Goal: Communication & Community: Share content

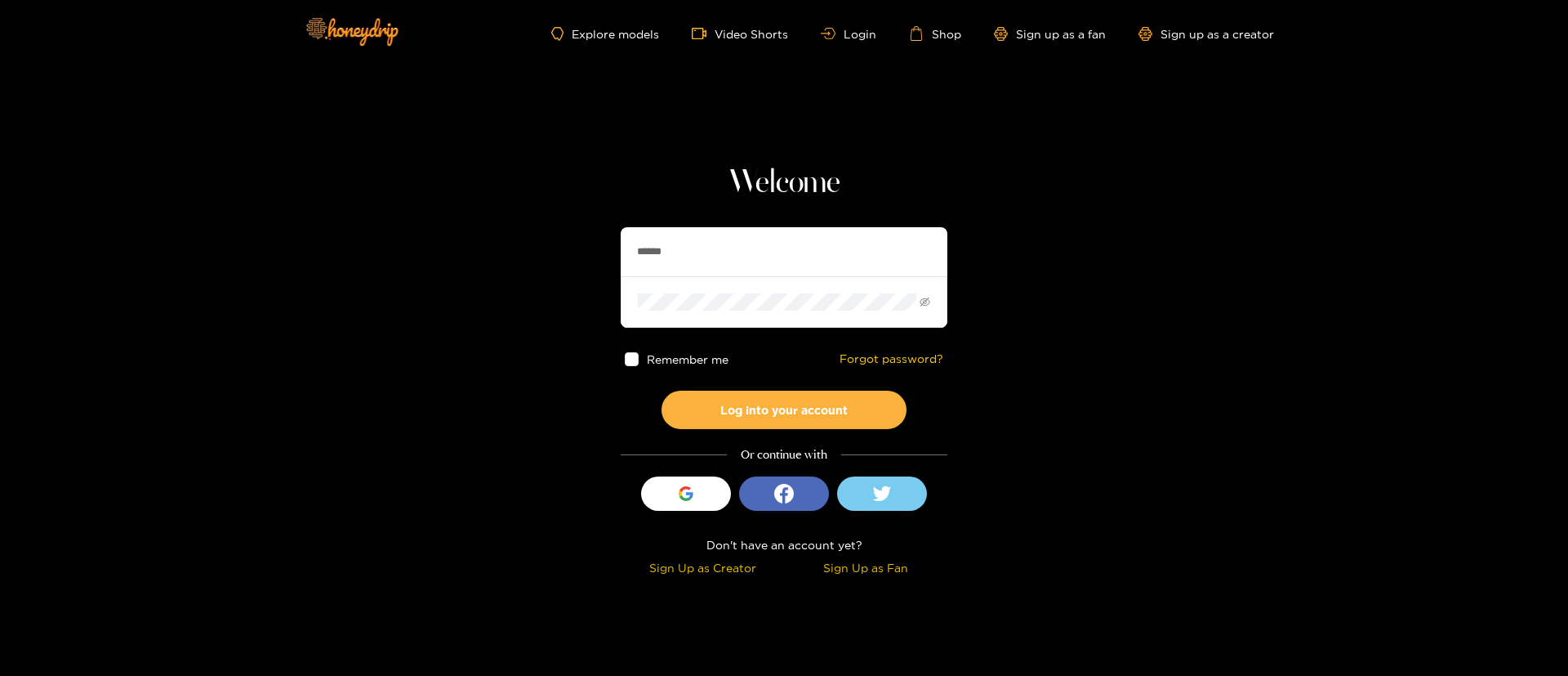
click at [731, 265] on input "******" at bounding box center [784, 252] width 326 height 49
type input "**********"
click at [829, 406] on button "Log into your account" at bounding box center [784, 409] width 245 height 38
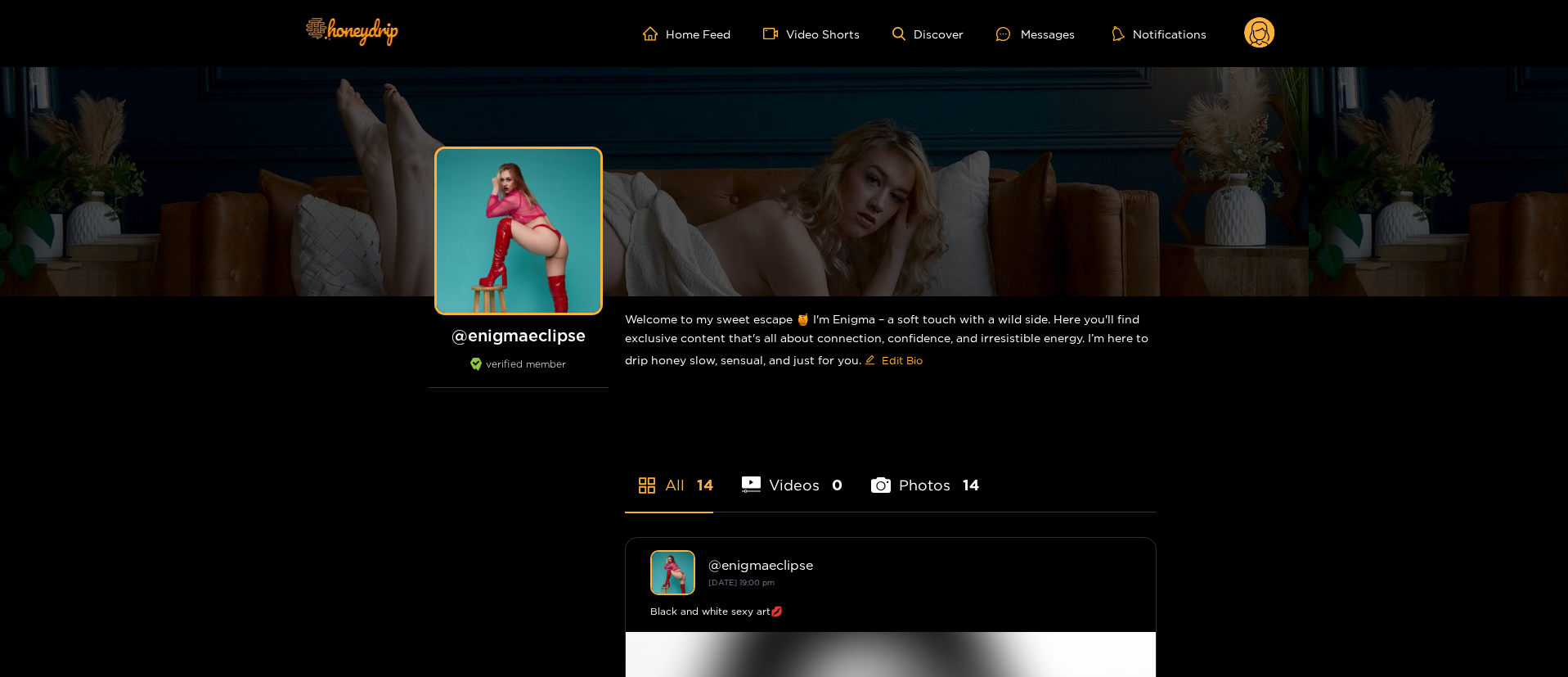
click at [1261, 32] on circle at bounding box center [1260, 33] width 31 height 31
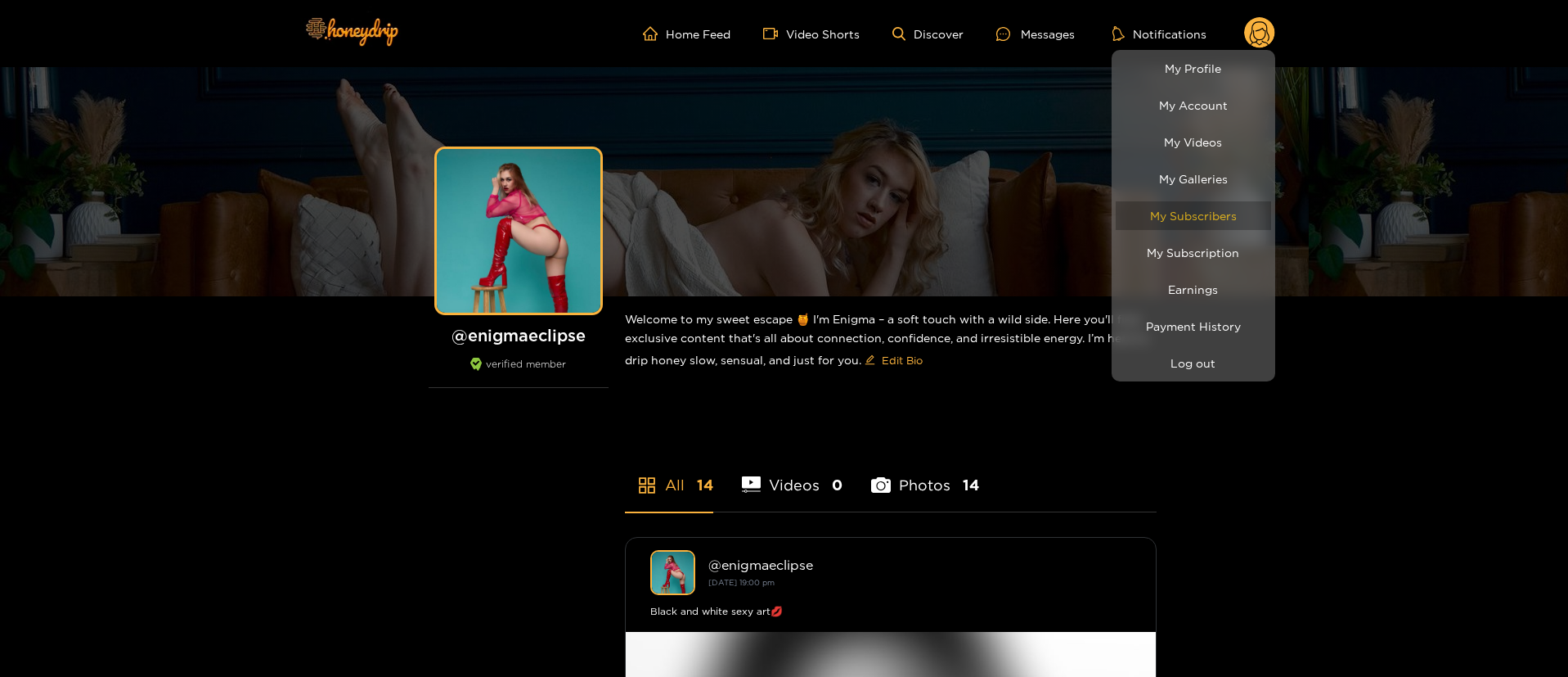
click at [1231, 216] on link "My Subscribers" at bounding box center [1193, 215] width 155 height 29
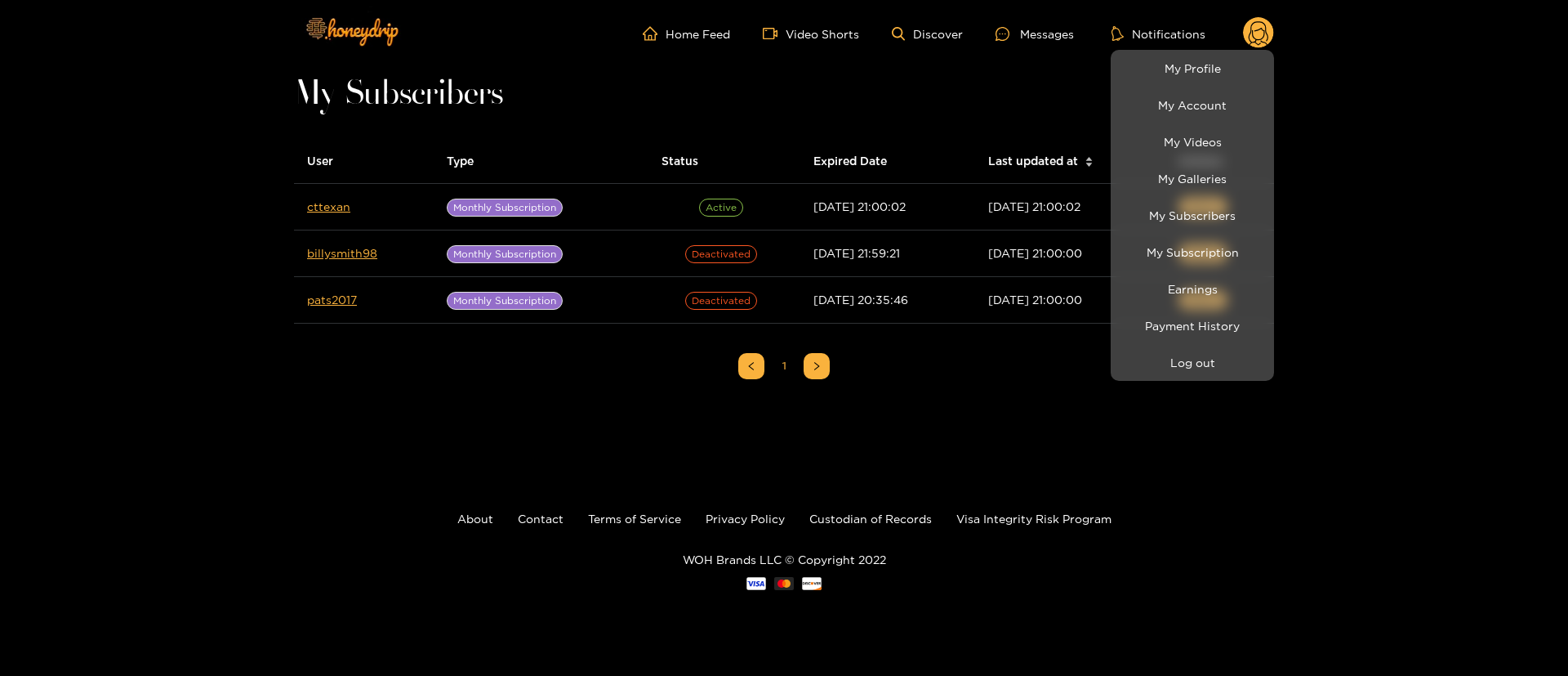
click at [1058, 28] on div at bounding box center [784, 338] width 1568 height 676
click at [1058, 30] on div "Messages" at bounding box center [1034, 34] width 78 height 19
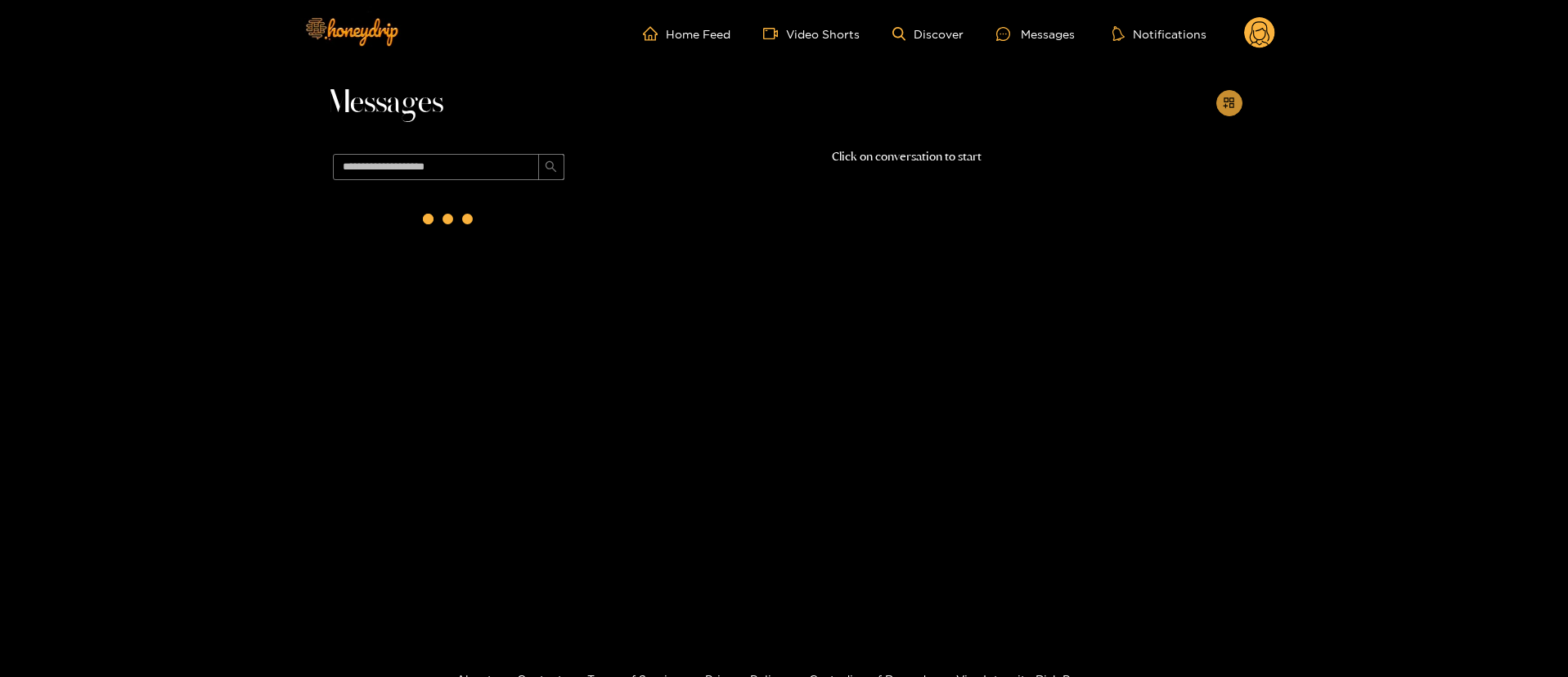
click at [1219, 113] on div at bounding box center [1230, 103] width 26 height 26
click at [1232, 103] on icon "appstore-add" at bounding box center [1229, 103] width 10 height 10
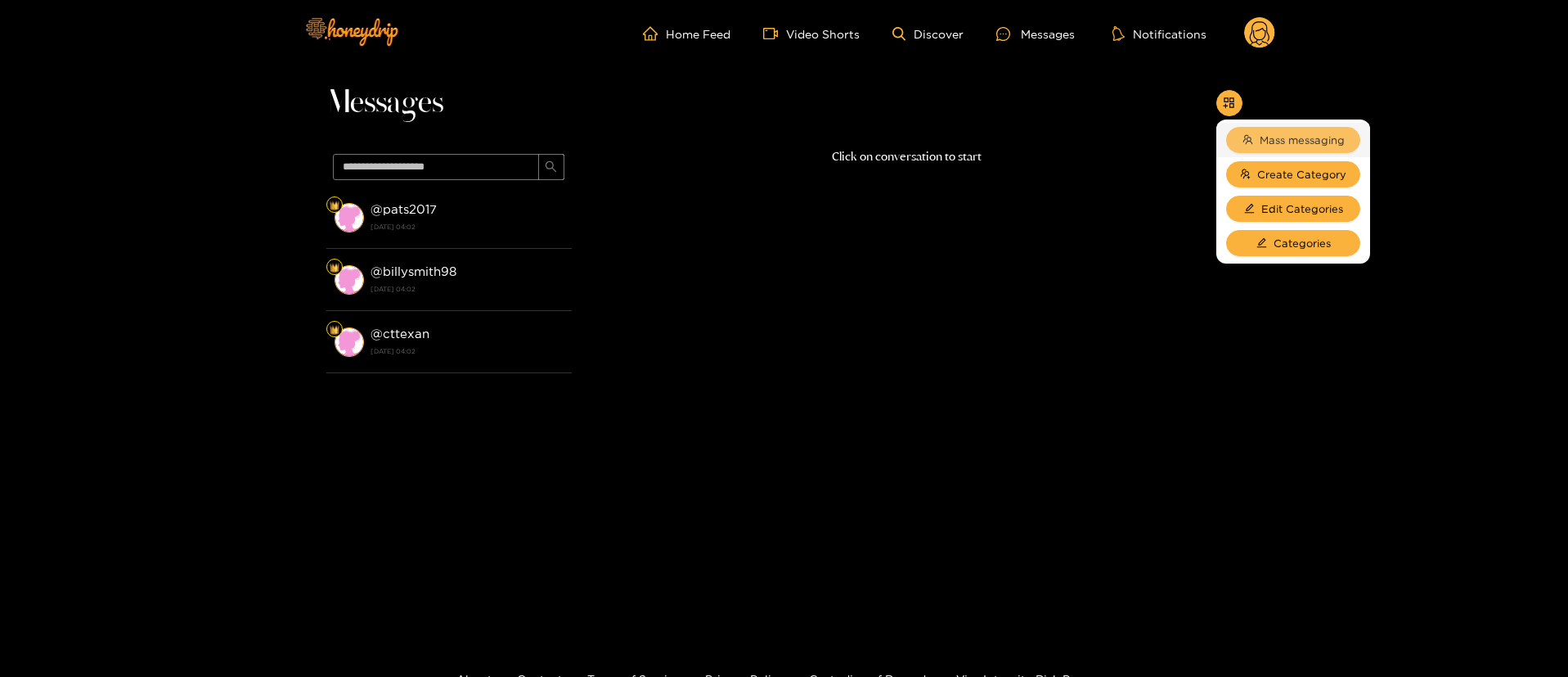
click at [1270, 131] on button "Mass messaging" at bounding box center [1293, 140] width 134 height 26
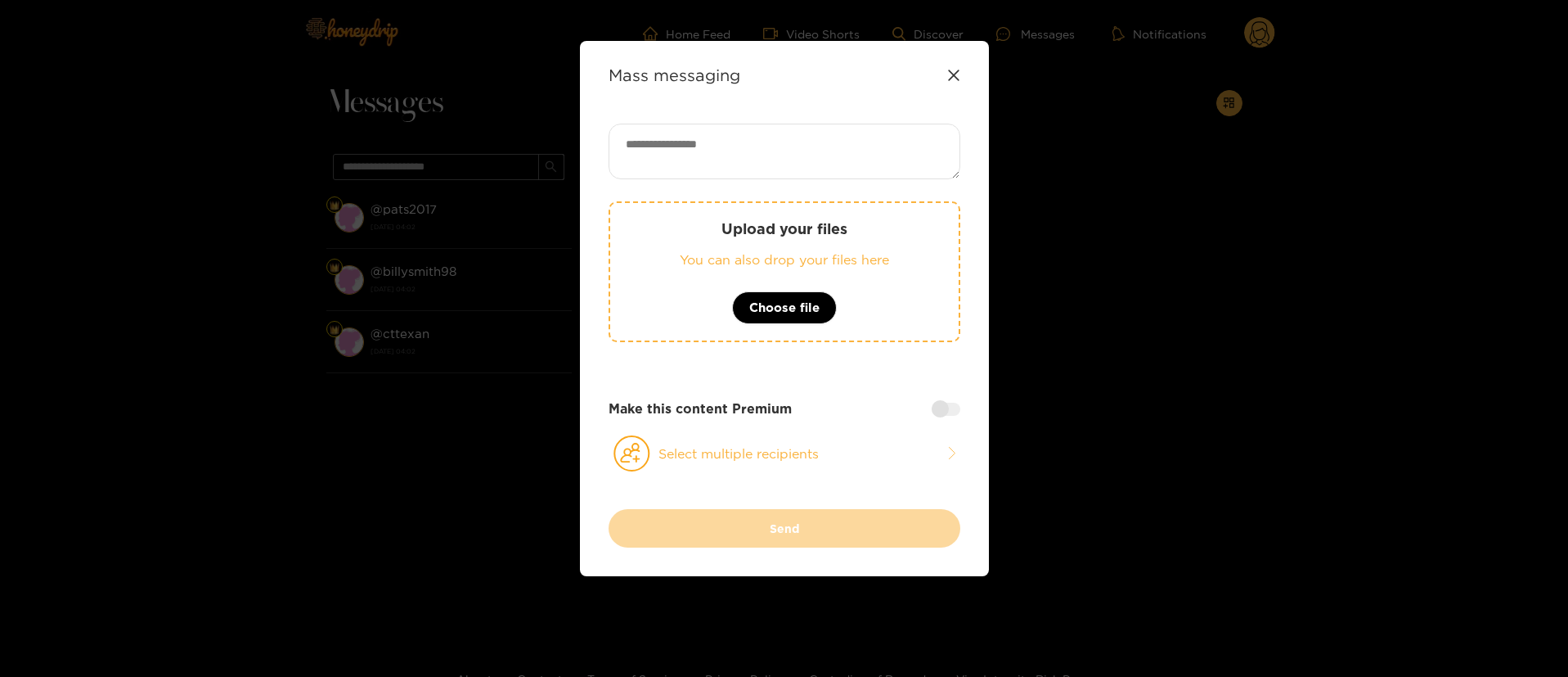
click at [757, 157] on textarea at bounding box center [784, 152] width 351 height 56
paste textarea "**********"
type textarea "**********"
drag, startPoint x: 802, startPoint y: 456, endPoint x: 802, endPoint y: 430, distance: 26.0
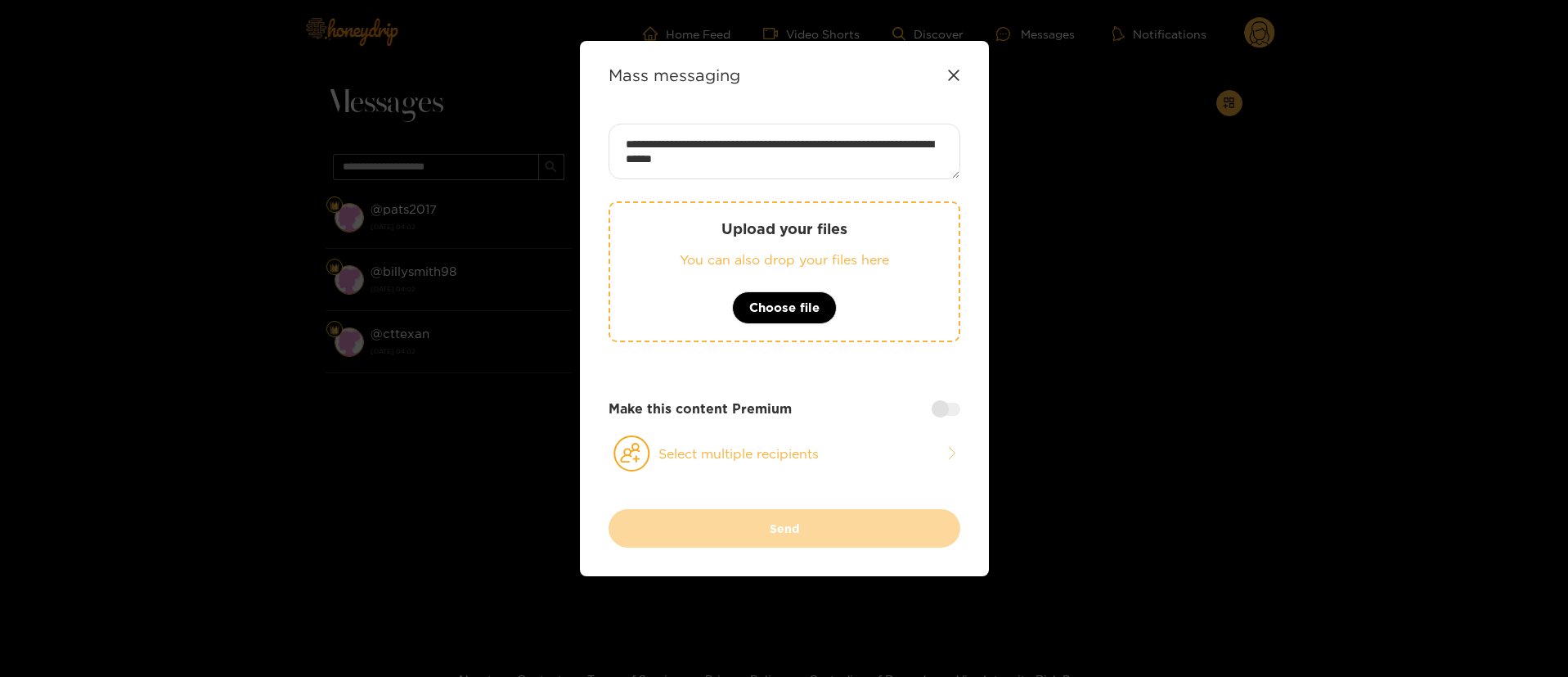
click at [802, 455] on button "Select multiple recipients" at bounding box center [784, 453] width 351 height 38
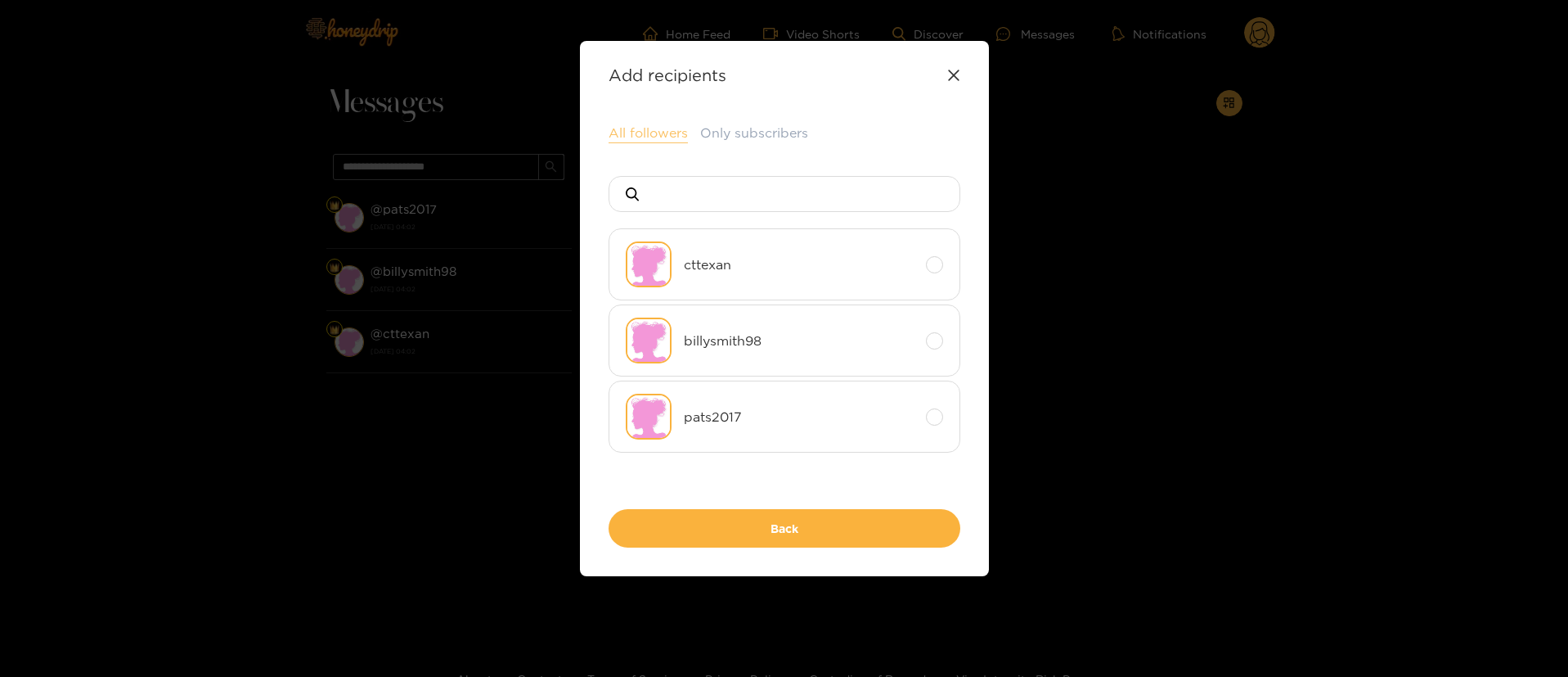
click at [662, 139] on button "All followers" at bounding box center [648, 133] width 79 height 20
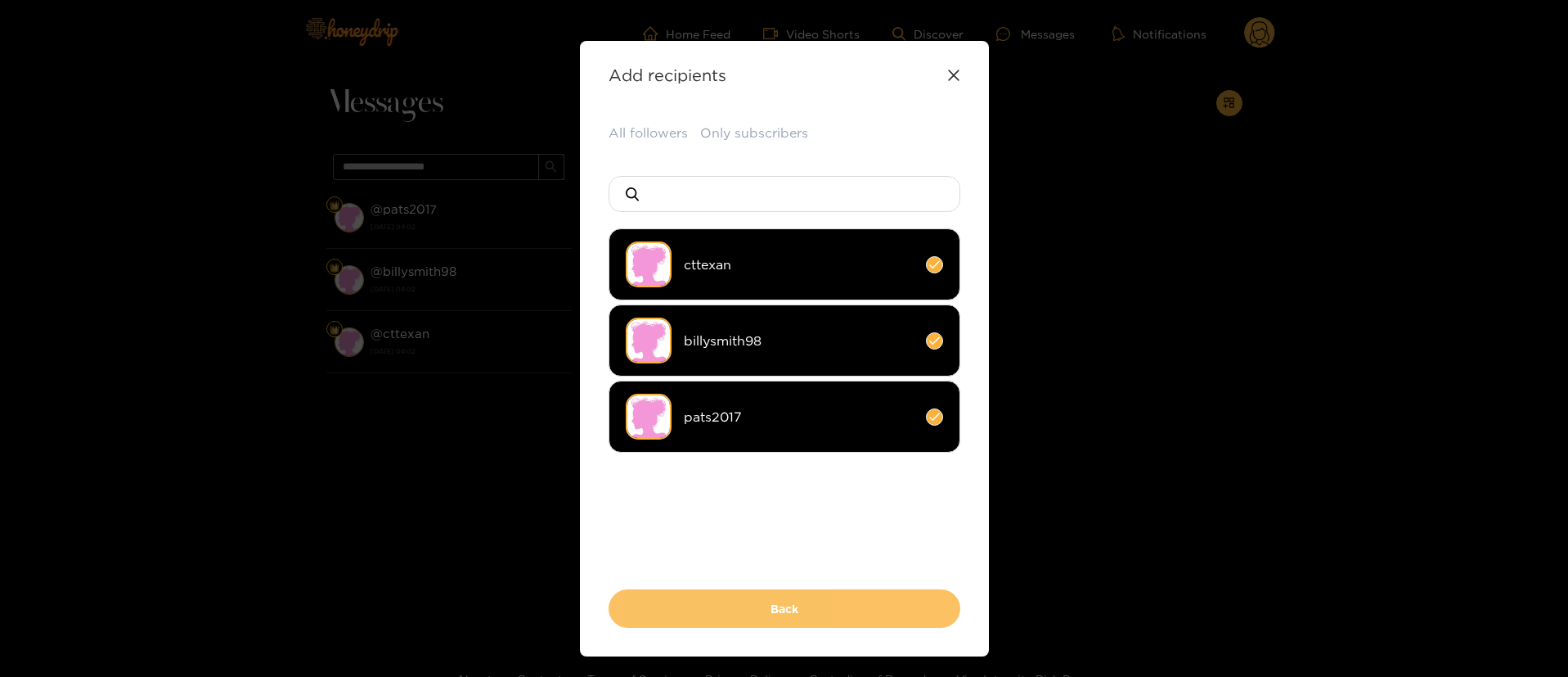
click at [824, 617] on button "Back" at bounding box center [784, 608] width 351 height 38
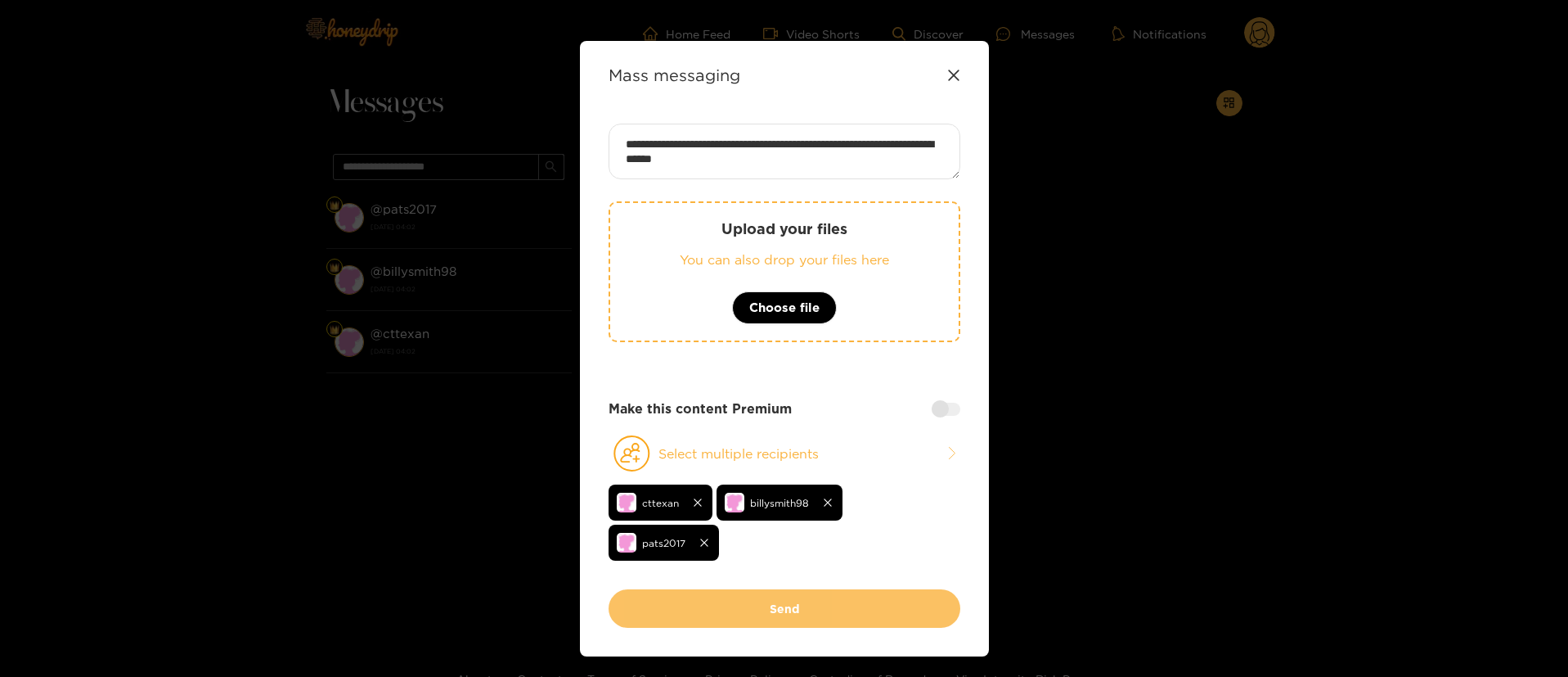
click at [811, 612] on button "Send" at bounding box center [784, 608] width 351 height 38
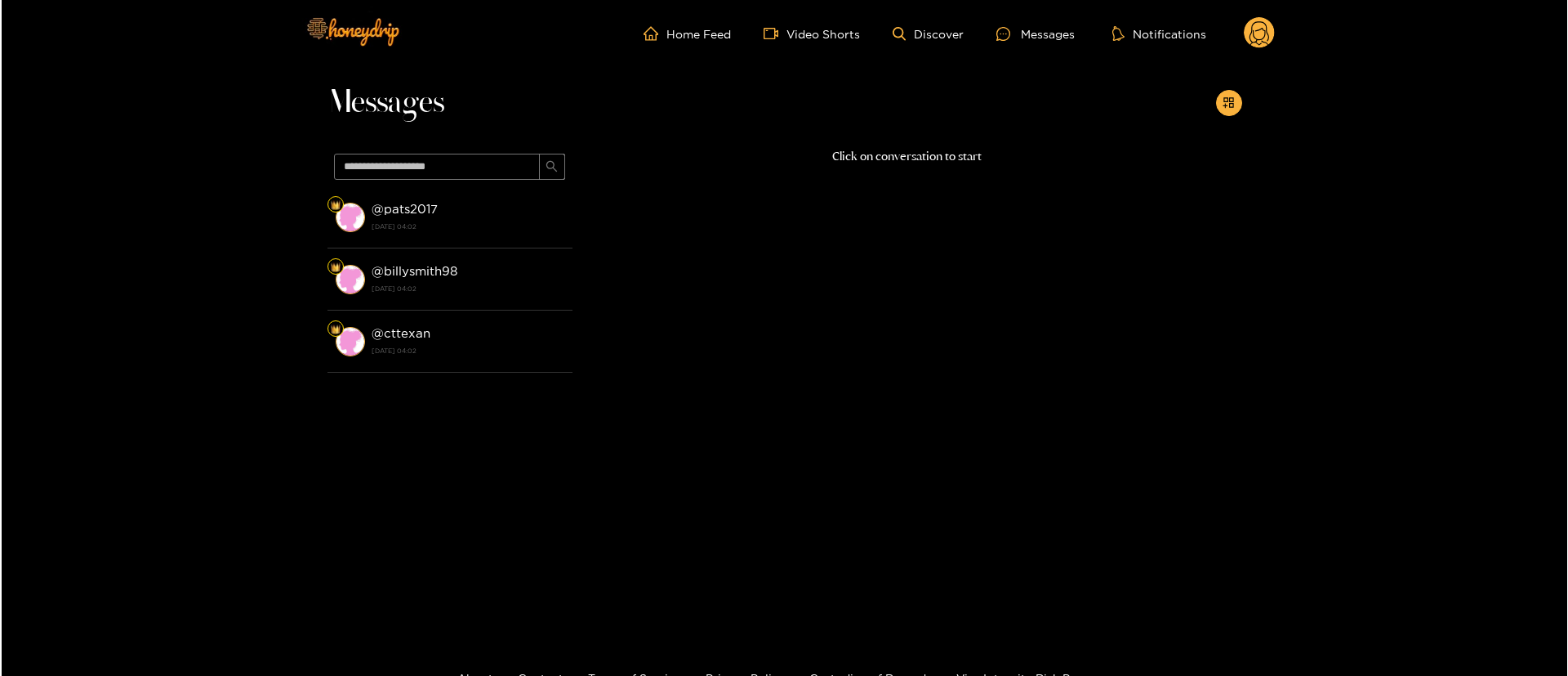
scroll to position [0, 0]
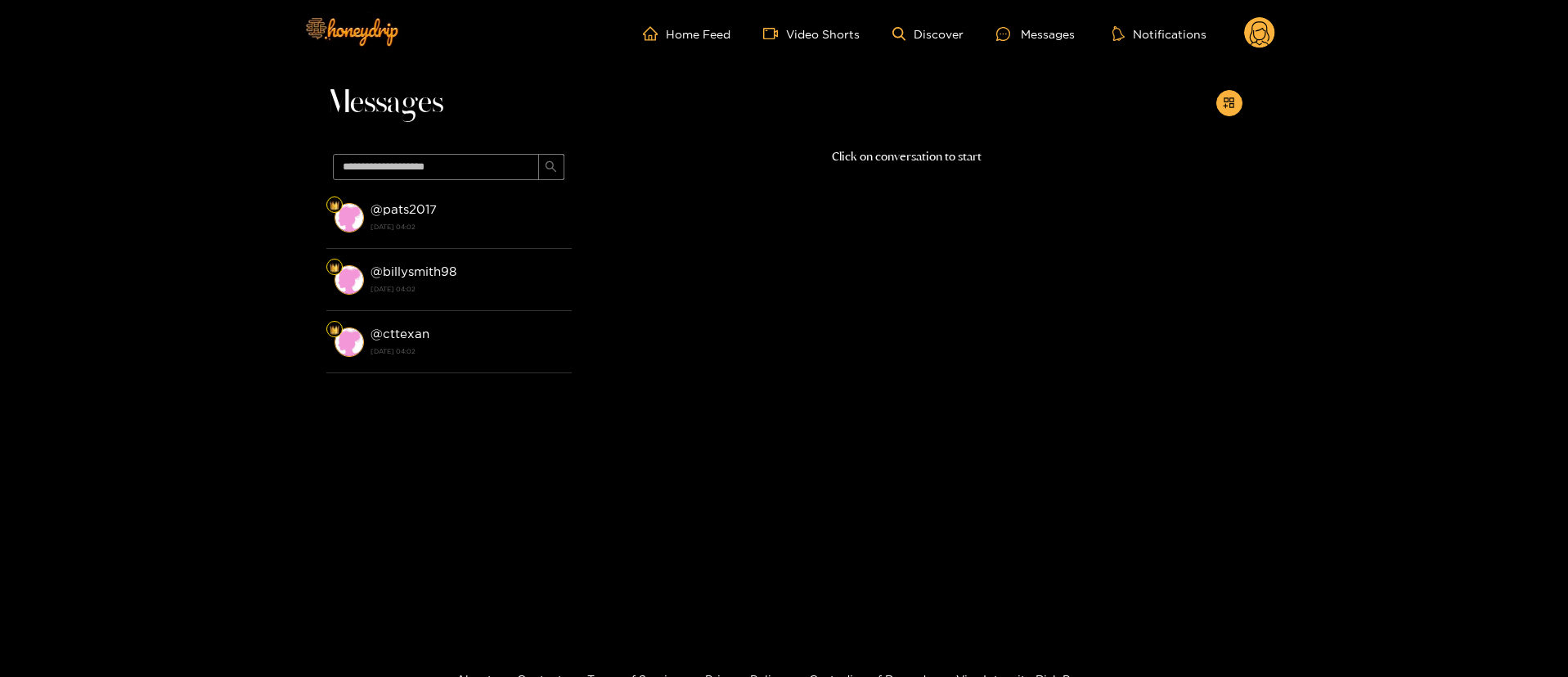
click at [1258, 37] on circle at bounding box center [1260, 33] width 31 height 31
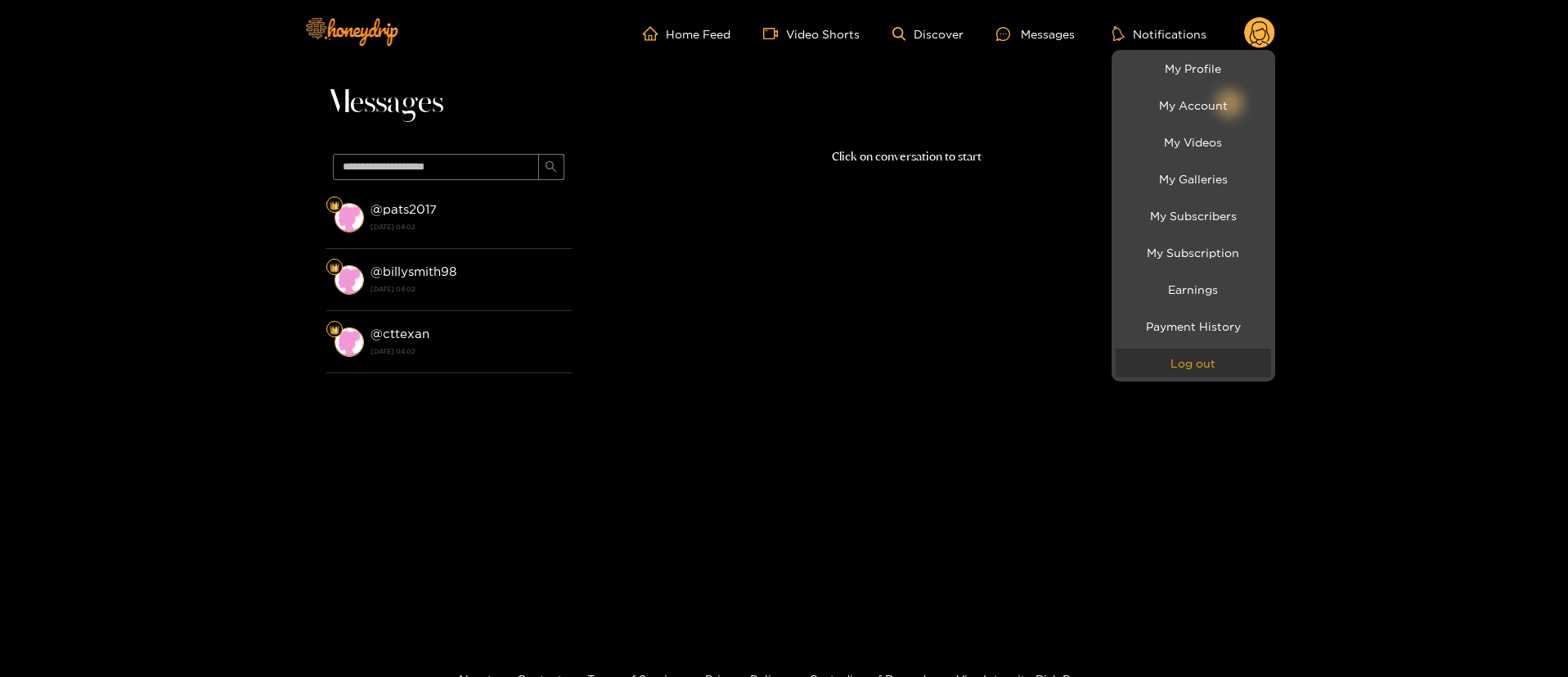
click at [1201, 360] on button "Log out" at bounding box center [1193, 363] width 155 height 29
